Goal: Find specific page/section: Find specific page/section

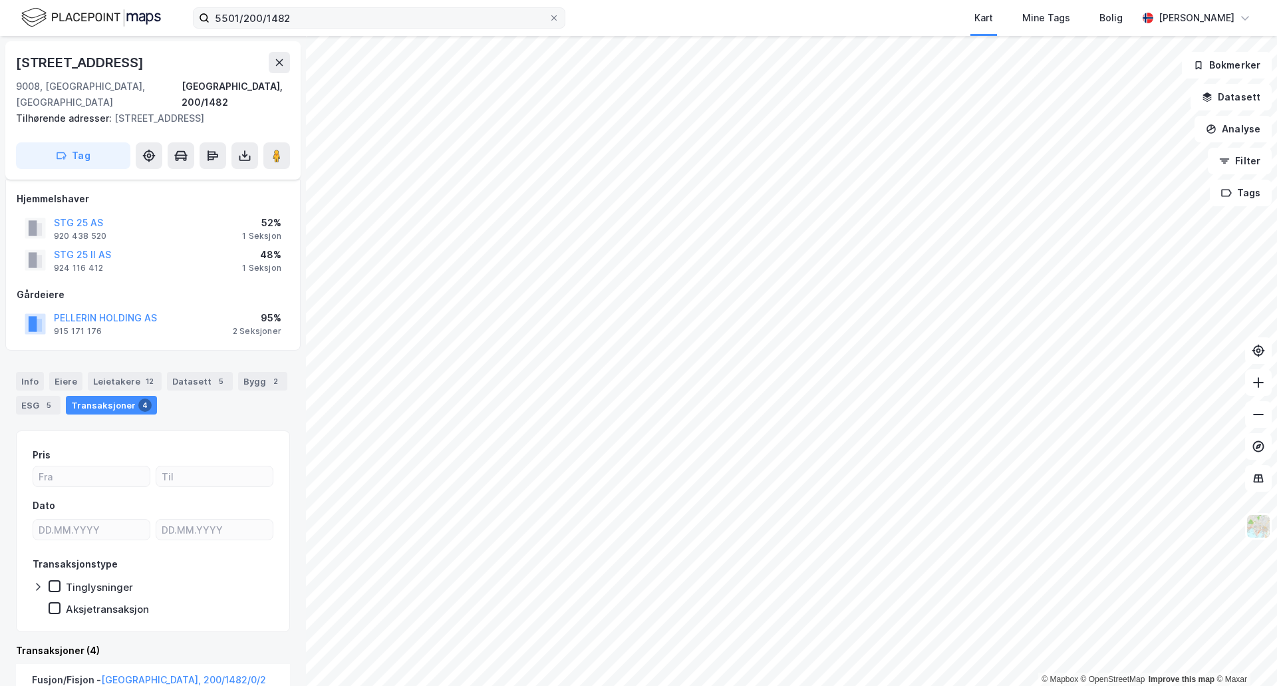
scroll to position [58, 0]
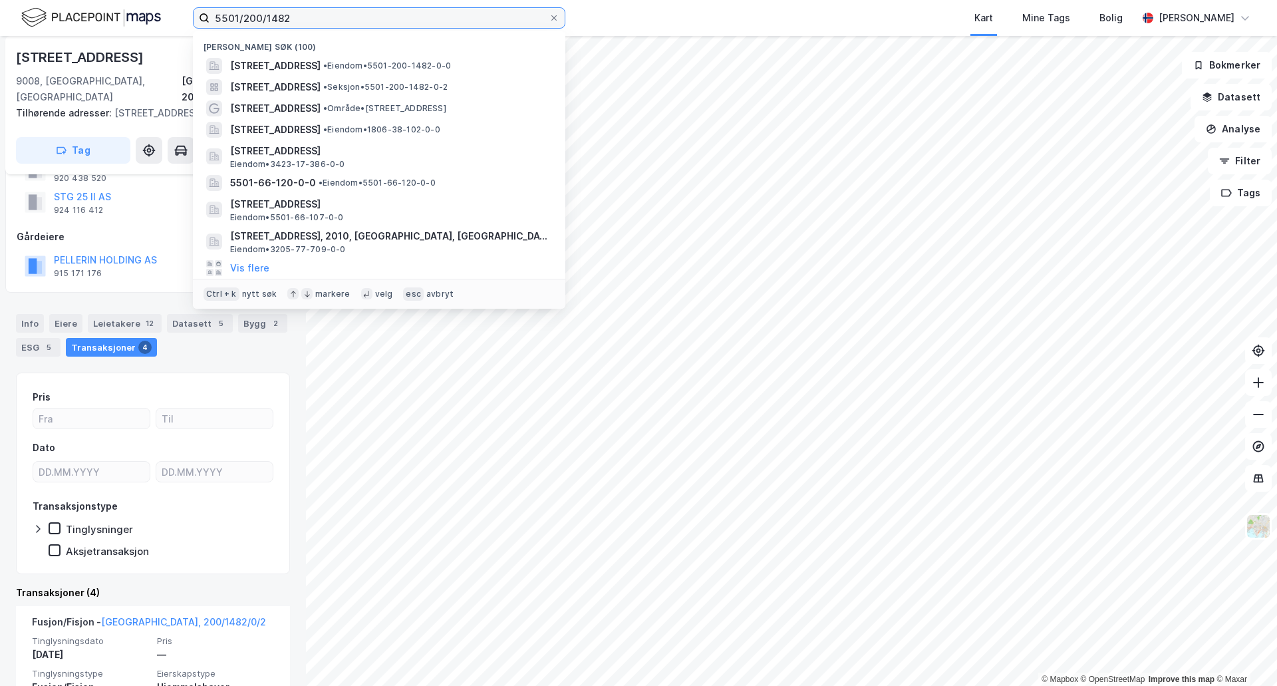
drag, startPoint x: 294, startPoint y: 17, endPoint x: 130, endPoint y: 11, distance: 163.7
click at [130, 11] on div "5501/200/1482 Nylige søk (100) [STREET_ADDRESS] • Eiendom • 5501-200-1482-0-0 […" at bounding box center [638, 18] width 1277 height 36
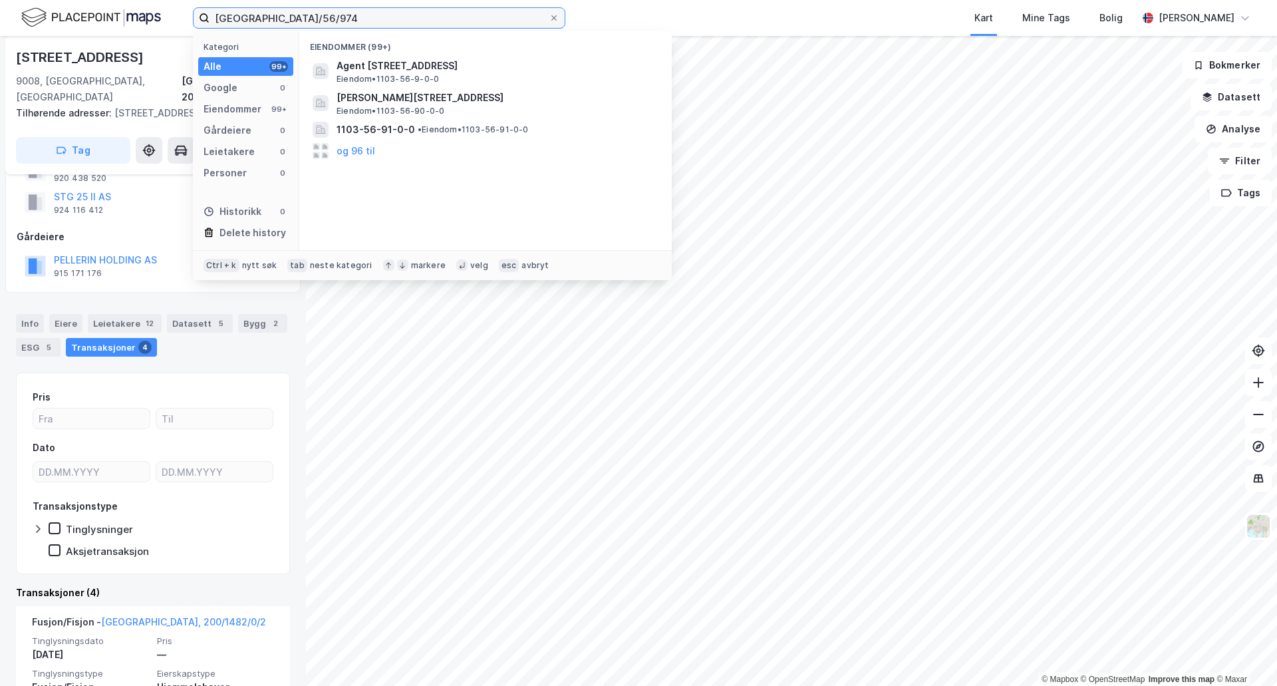
type input "[GEOGRAPHIC_DATA]/56/974"
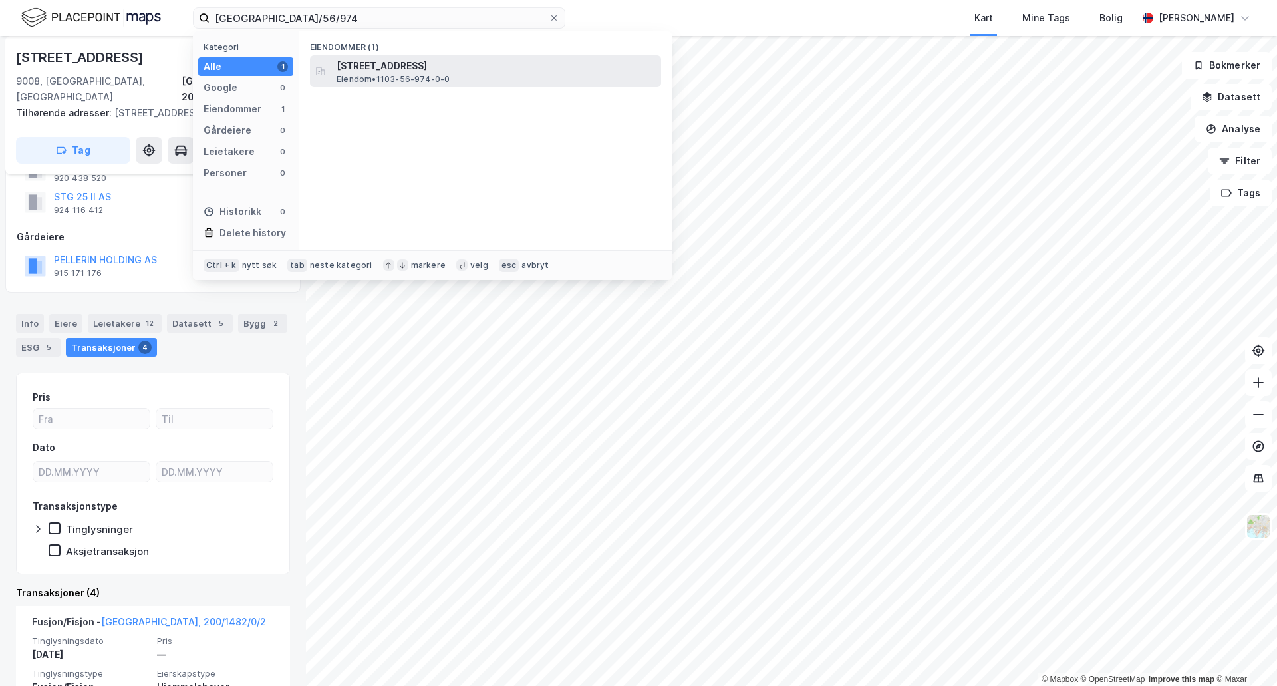
click at [430, 76] on span "Eiendom • 1103-56-974-0-0" at bounding box center [394, 79] width 114 height 11
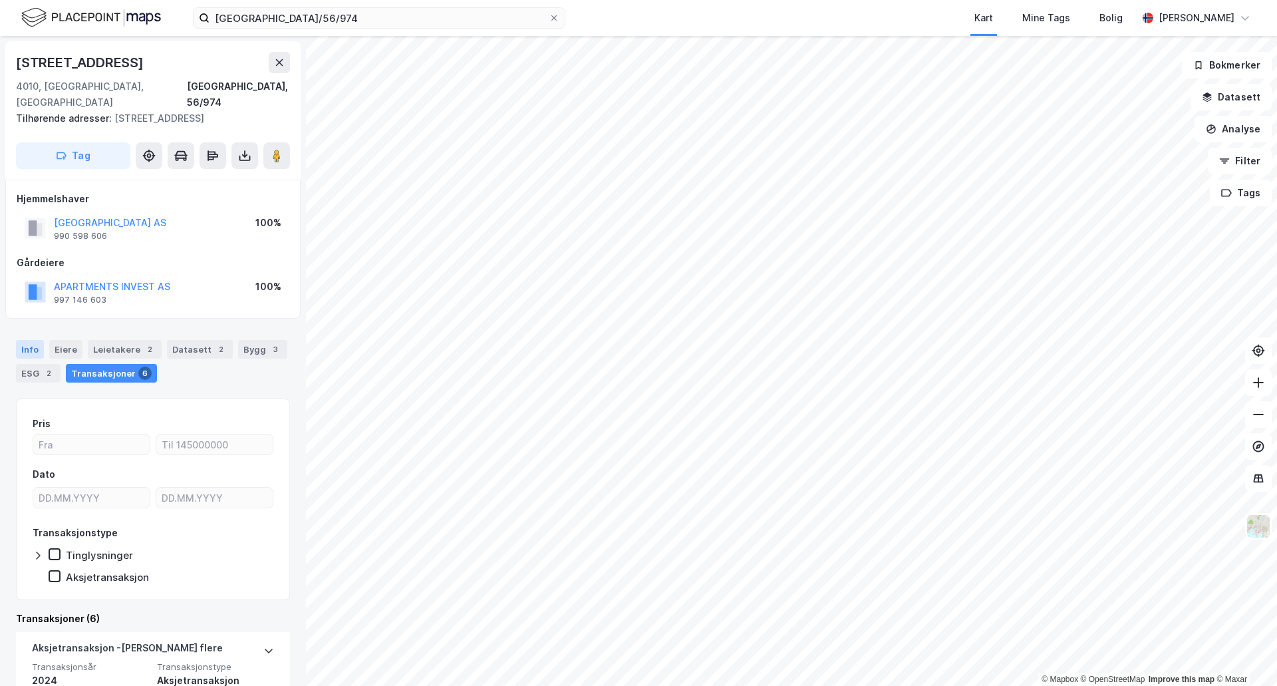
click at [33, 340] on div "Info" at bounding box center [30, 349] width 28 height 19
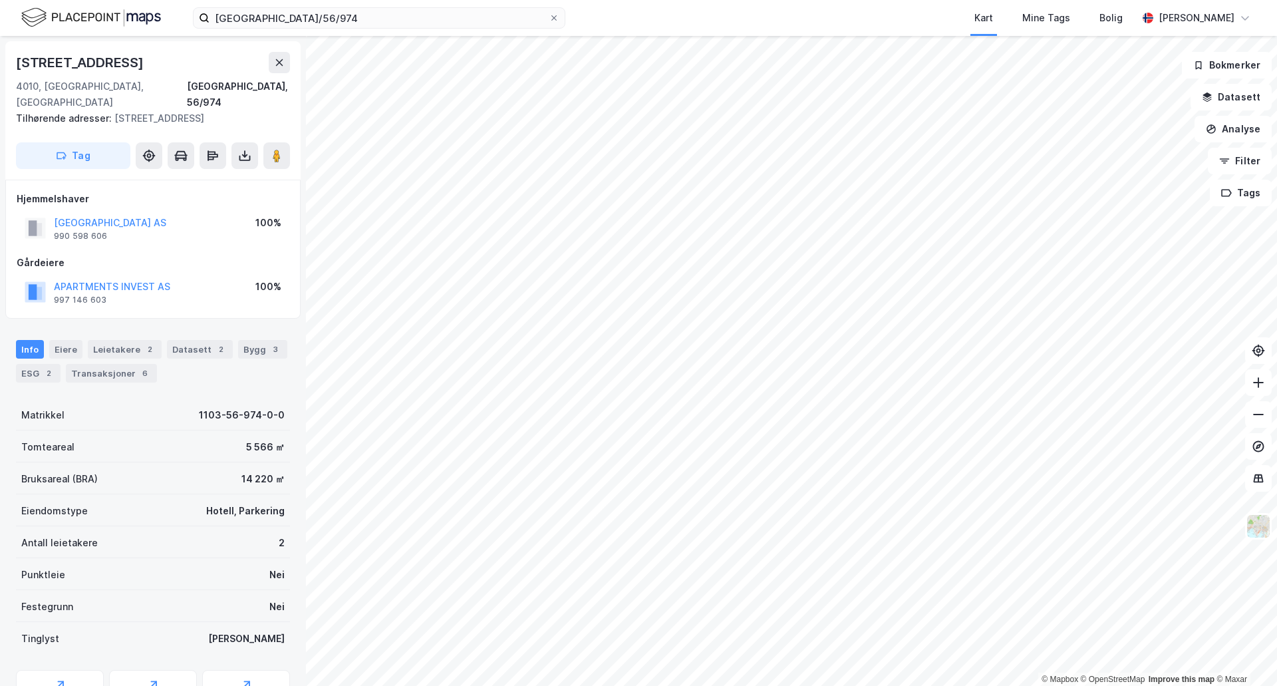
click at [37, 340] on div "Info" at bounding box center [30, 349] width 28 height 19
